Goal: Information Seeking & Learning: Learn about a topic

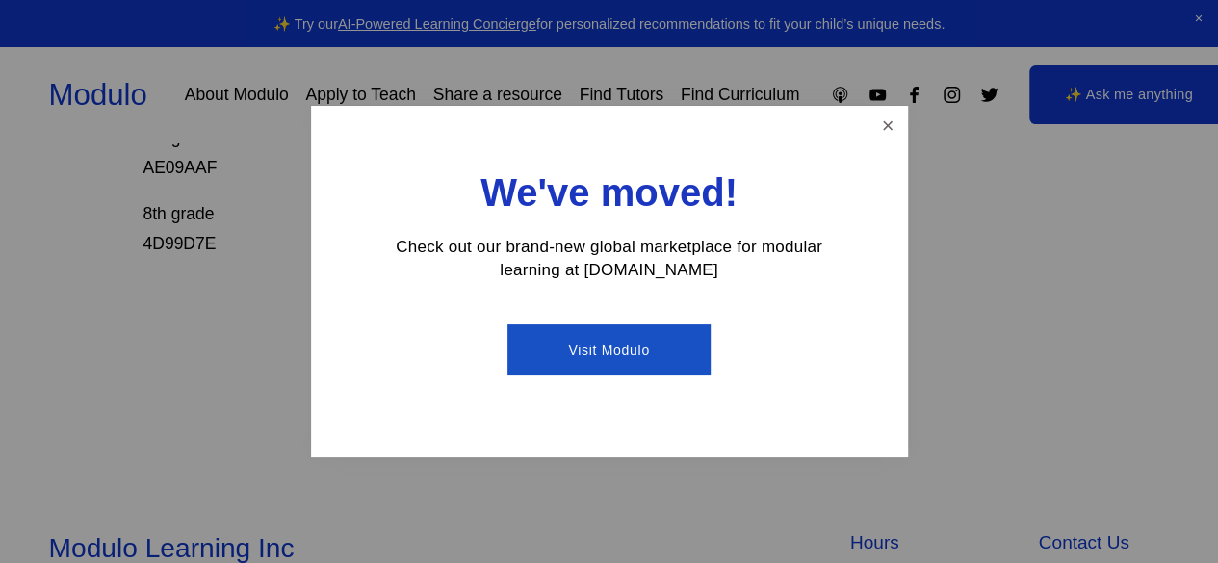
scroll to position [918, 0]
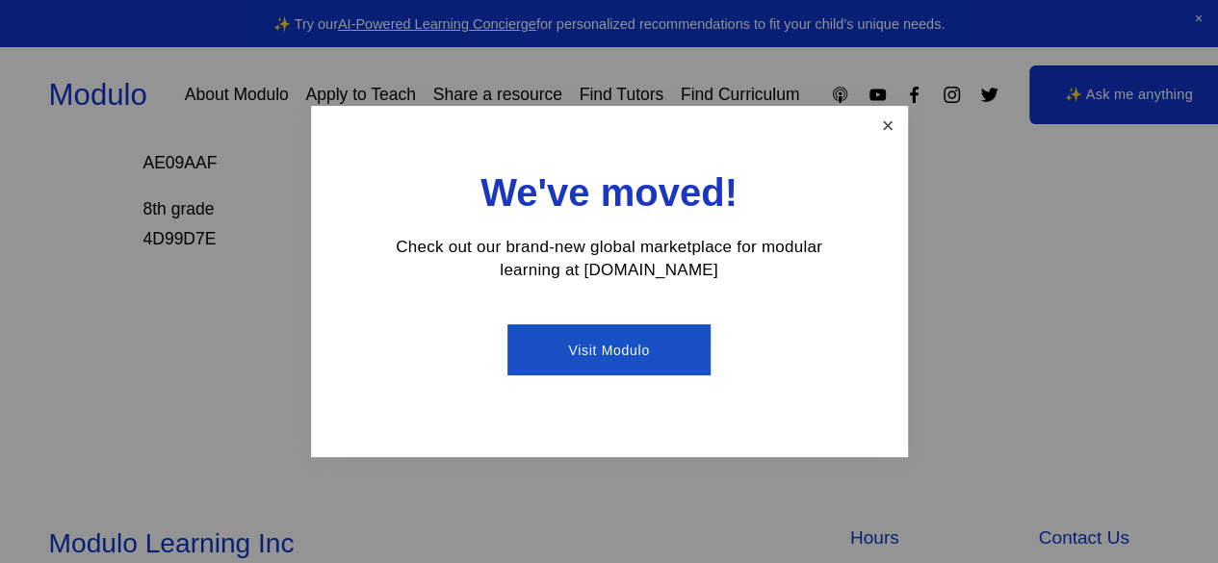
click at [882, 142] on link "Close" at bounding box center [887, 126] width 34 height 34
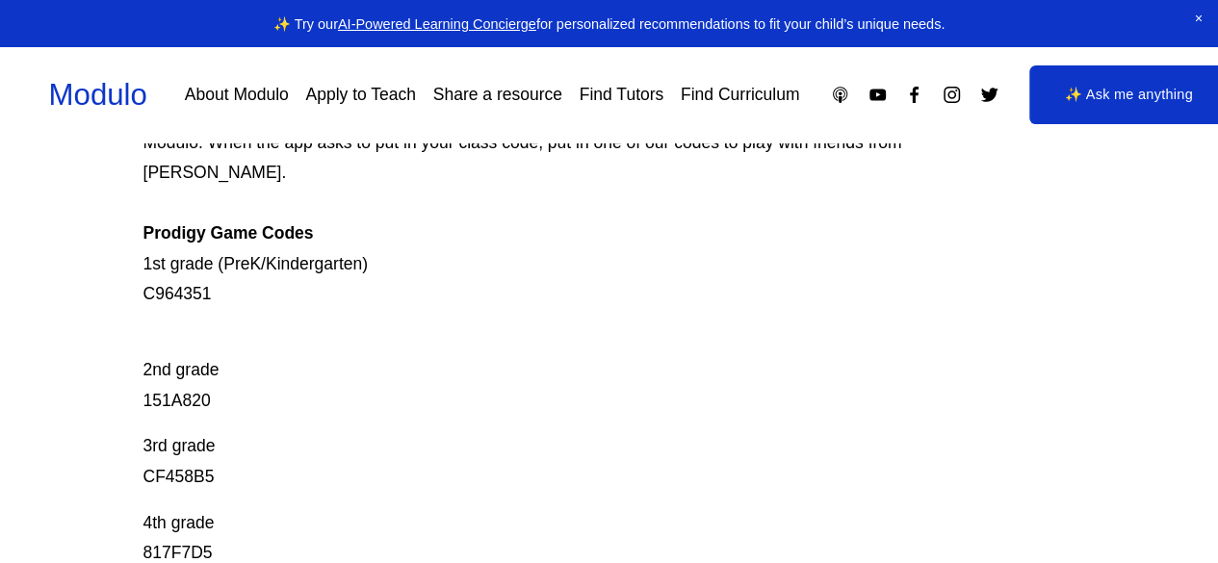
scroll to position [298, 0]
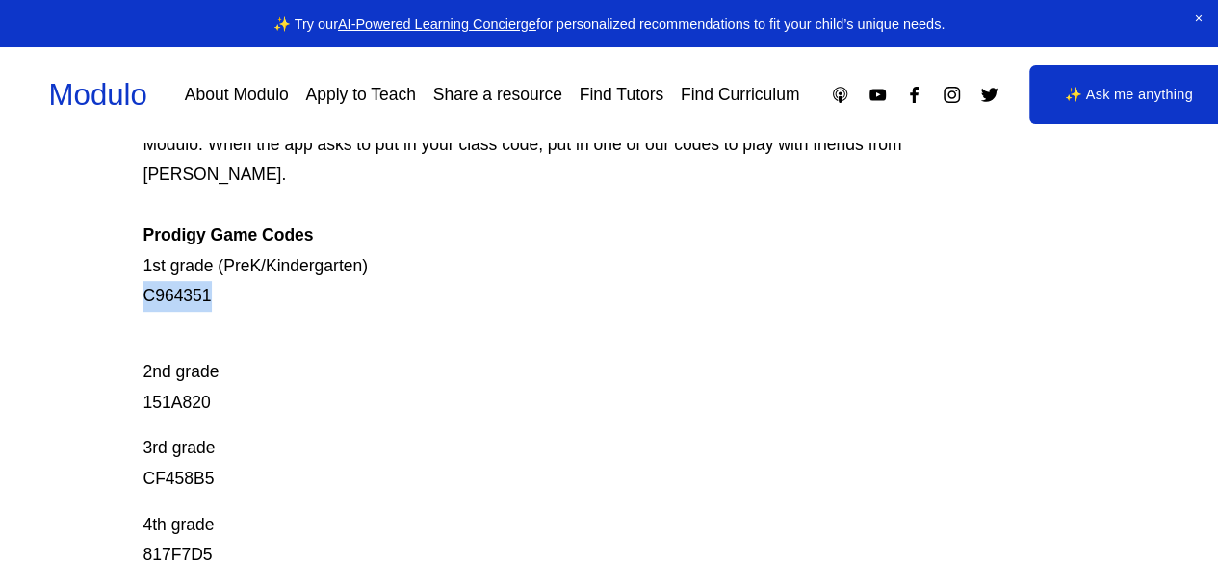
drag, startPoint x: 145, startPoint y: 265, endPoint x: 275, endPoint y: 254, distance: 130.4
click at [275, 254] on p "Prodigy is our go-to mastery- based tool to give kids lots of fun, engaging mat…" at bounding box center [560, 160] width 837 height 303
click at [376, 382] on p "2nd grade 151A820" at bounding box center [560, 372] width 837 height 91
drag, startPoint x: 139, startPoint y: 263, endPoint x: 219, endPoint y: 261, distance: 79.9
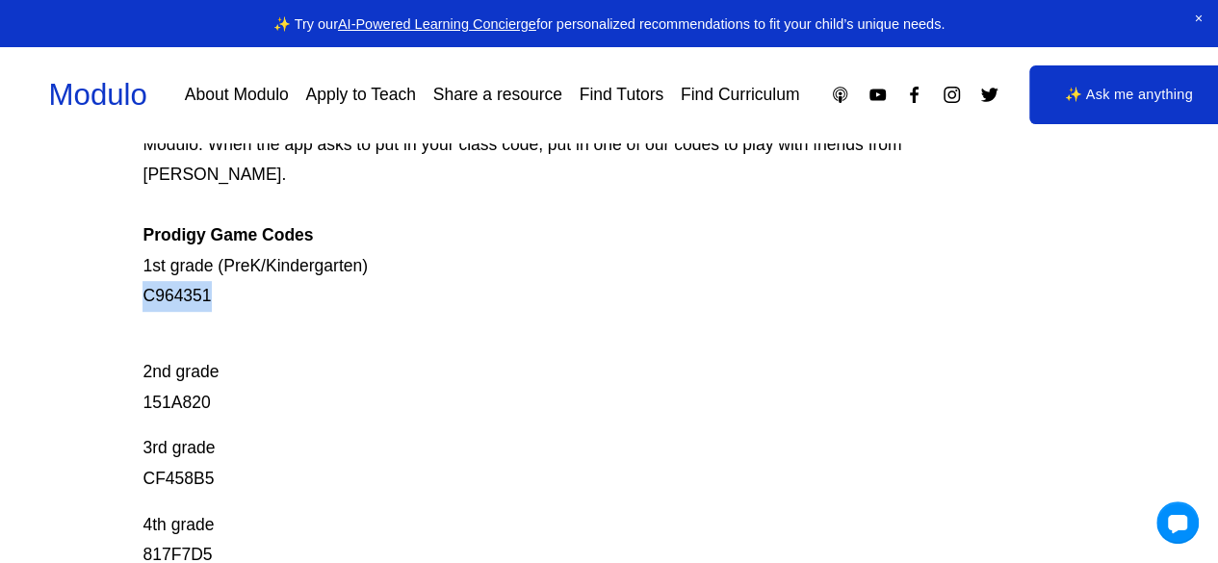
click at [219, 261] on div "Prodigy Game Codes Prodigy is our go-to mastery- based tool to give kids lots o…" at bounding box center [609, 476] width 1218 height 1099
click at [760, 375] on p "2nd grade 151A820" at bounding box center [560, 372] width 837 height 91
click at [440, 21] on link "AI-Powered Learning Concierge" at bounding box center [437, 23] width 198 height 15
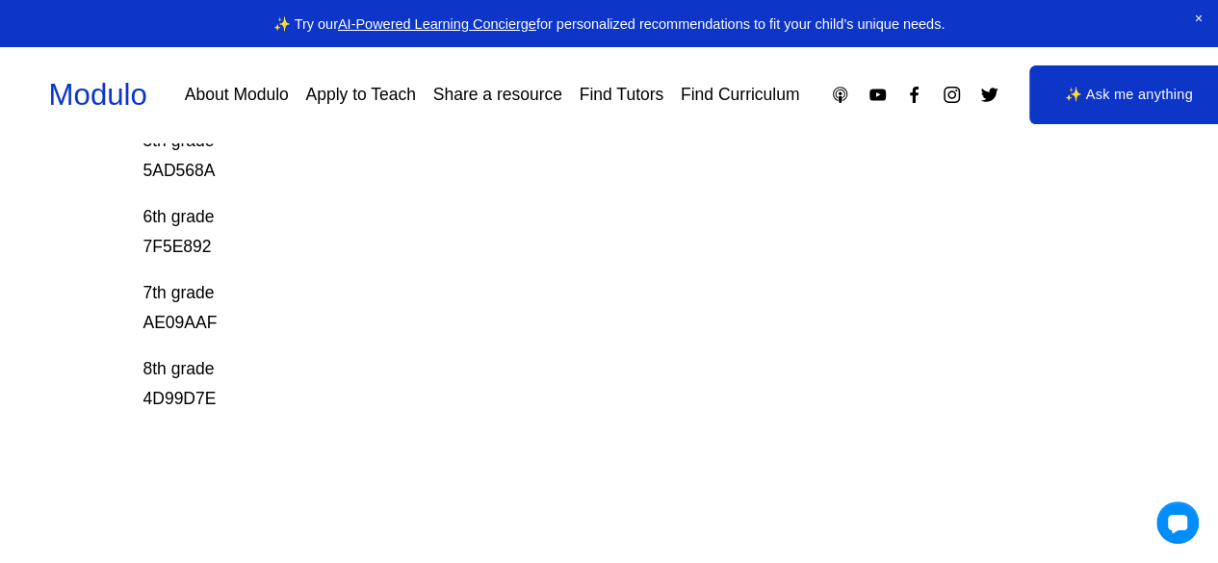
scroll to position [1167, 0]
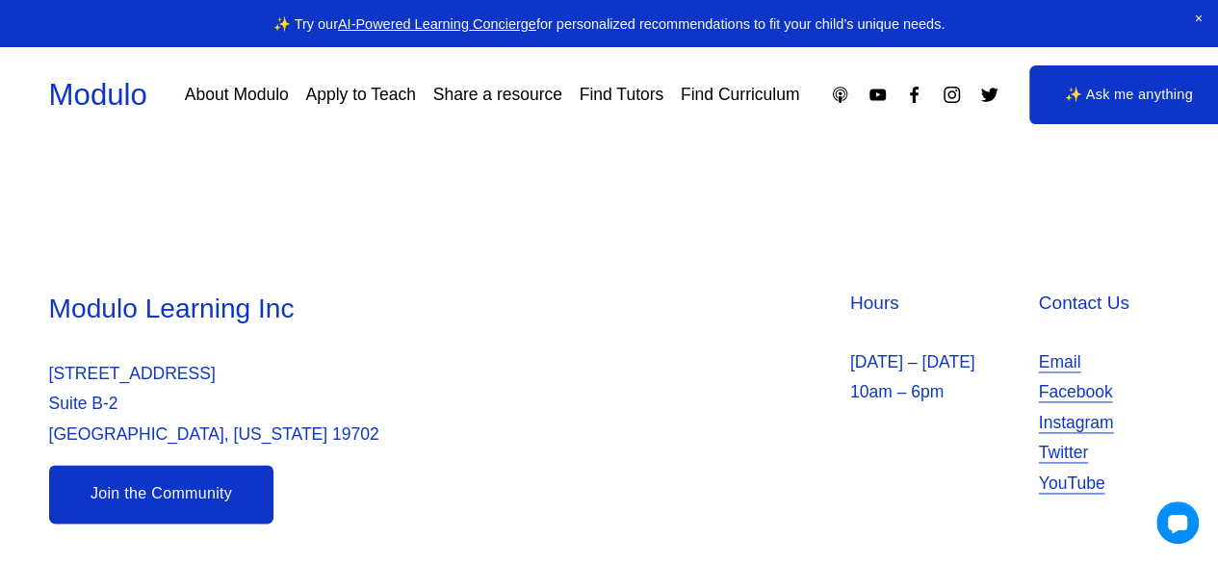
click at [120, 489] on link "Join the Community" at bounding box center [161, 494] width 225 height 59
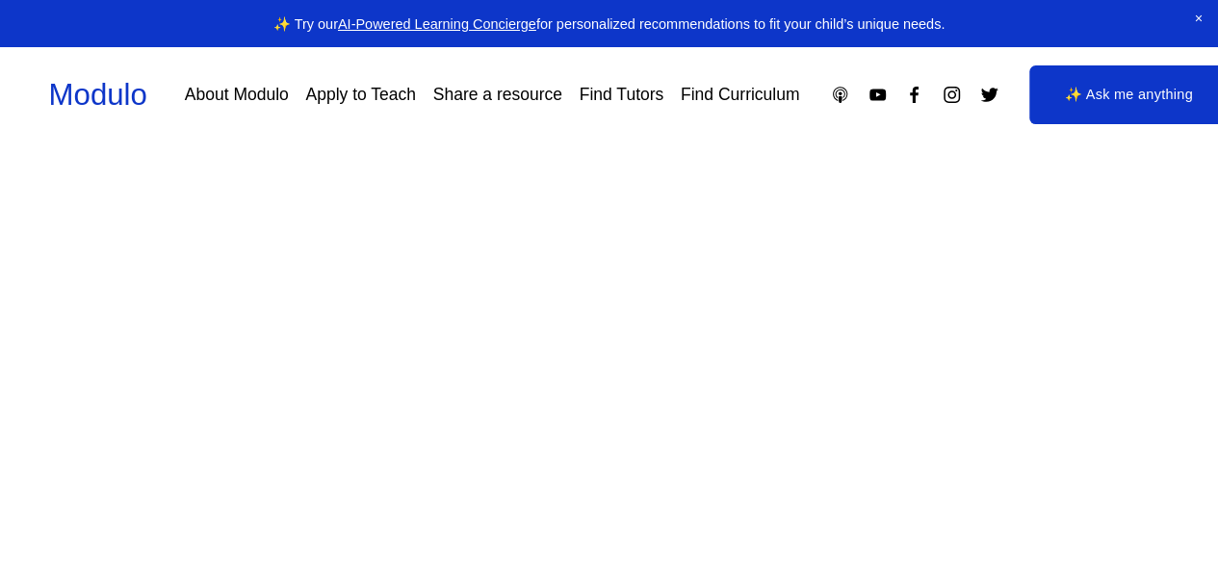
click at [1120, 97] on link "✨ Ask me anything" at bounding box center [1128, 94] width 198 height 58
